Goal: Check status

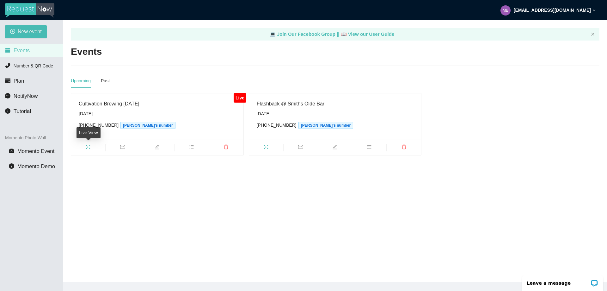
click at [89, 146] on icon "fullscreen" at bounding box center [88, 146] width 5 height 5
click at [268, 146] on icon "fullscreen" at bounding box center [266, 146] width 5 height 5
